Goal: Find specific page/section: Find specific page/section

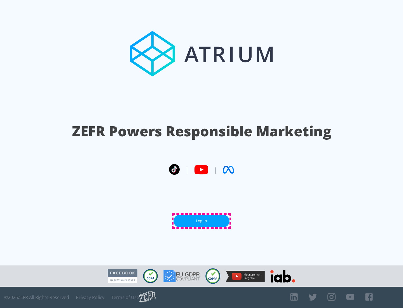
click at [202, 221] on link "Log In" at bounding box center [202, 221] width 56 height 13
